Goal: Task Accomplishment & Management: Use online tool/utility

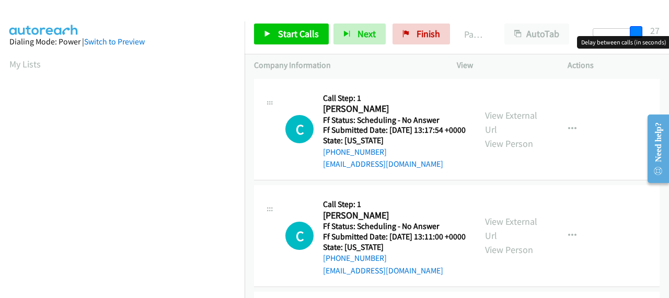
drag, startPoint x: 598, startPoint y: 37, endPoint x: 668, endPoint y: 46, distance: 71.1
click at [668, 46] on body "Start Calls Pause Next Finish Paused AutoTab AutoTab 27 Company Information Inf…" at bounding box center [334, 25] width 669 height 50
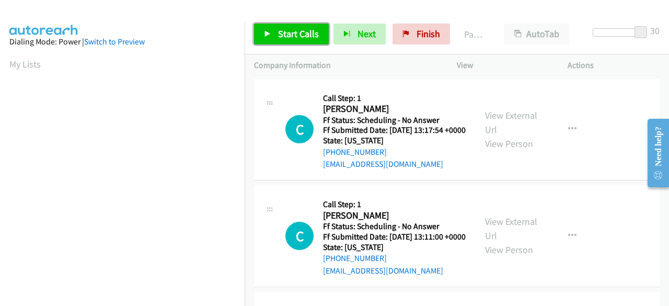
click at [304, 32] on span "Start Calls" at bounding box center [298, 34] width 41 height 12
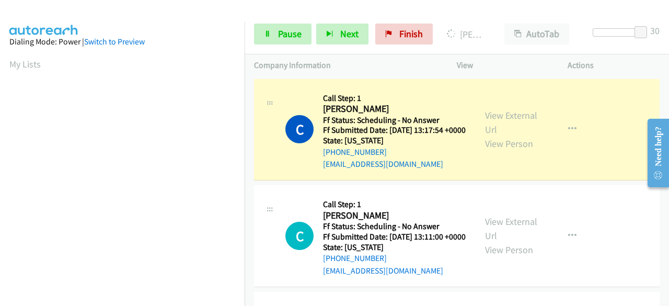
click at [591, 208] on div "C Callback Scheduled Call Step: 1 [PERSON_NAME] America/[GEOGRAPHIC_DATA] Ff St…" at bounding box center [456, 236] width 405 height 102
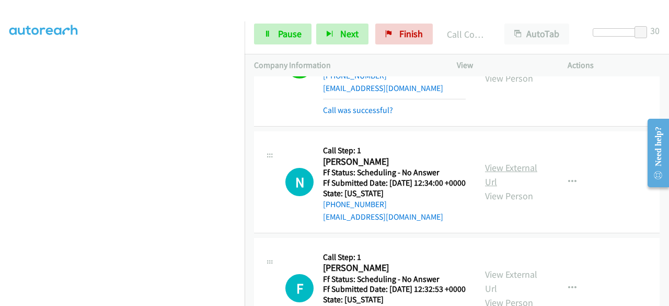
scroll to position [888, 0]
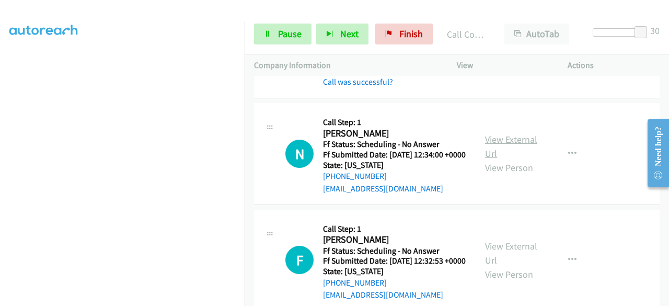
drag, startPoint x: 500, startPoint y: 207, endPoint x: 514, endPoint y: 198, distance: 17.0
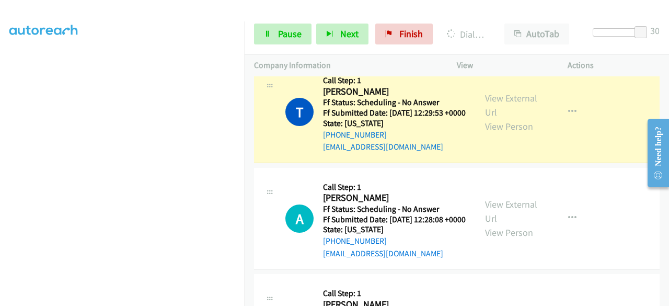
scroll to position [1202, 0]
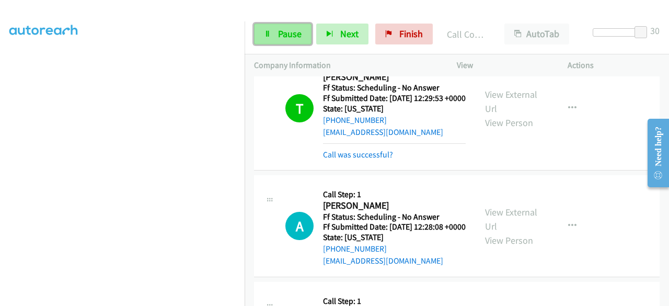
click at [292, 34] on span "Pause" at bounding box center [290, 34] width 24 height 12
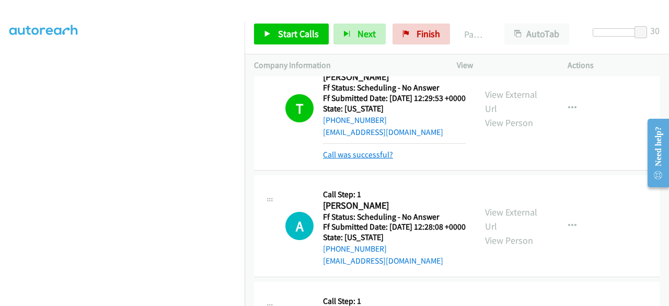
click at [388, 159] on link "Call was successful?" at bounding box center [358, 154] width 70 height 10
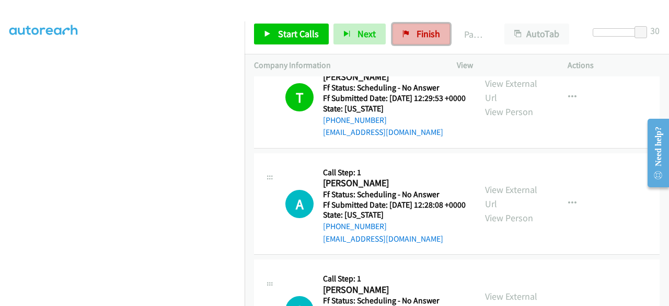
click at [413, 41] on link "Finish" at bounding box center [420, 34] width 57 height 21
